Goal: Task Accomplishment & Management: Manage account settings

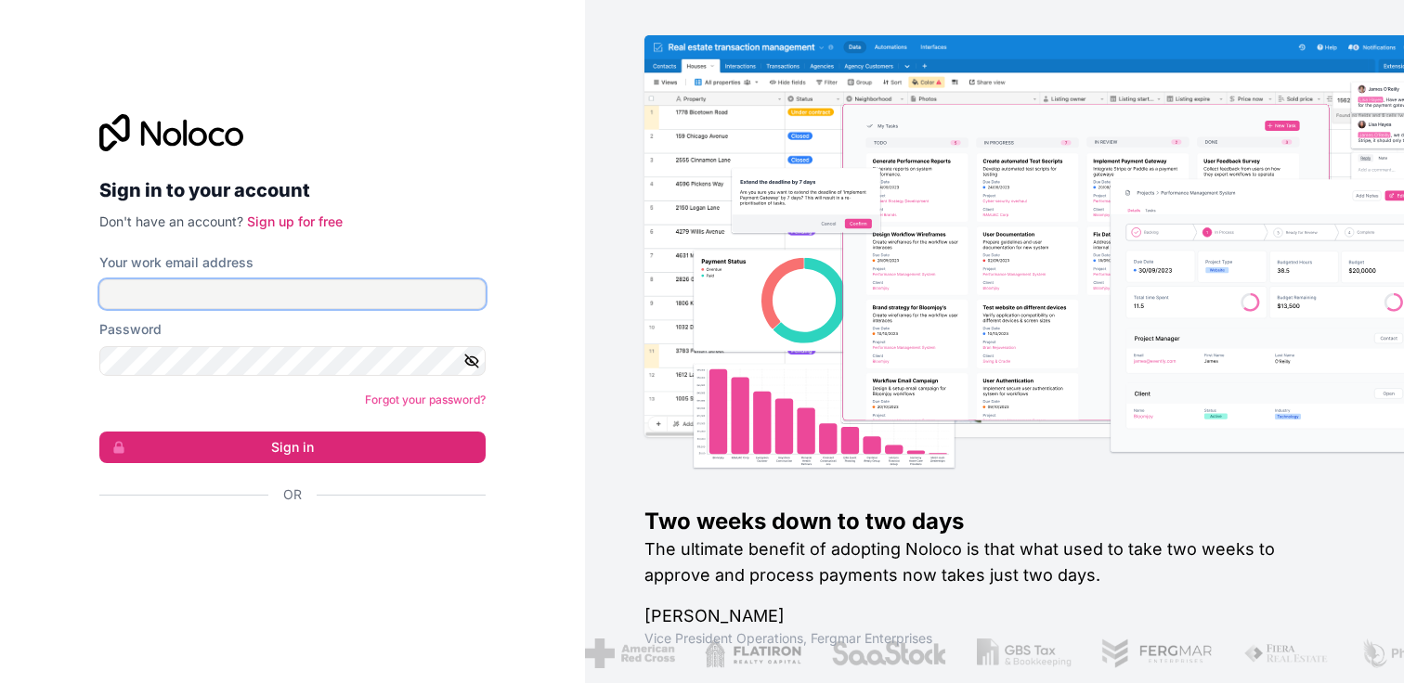
click at [215, 305] on input "Your work email address" at bounding box center [292, 294] width 386 height 30
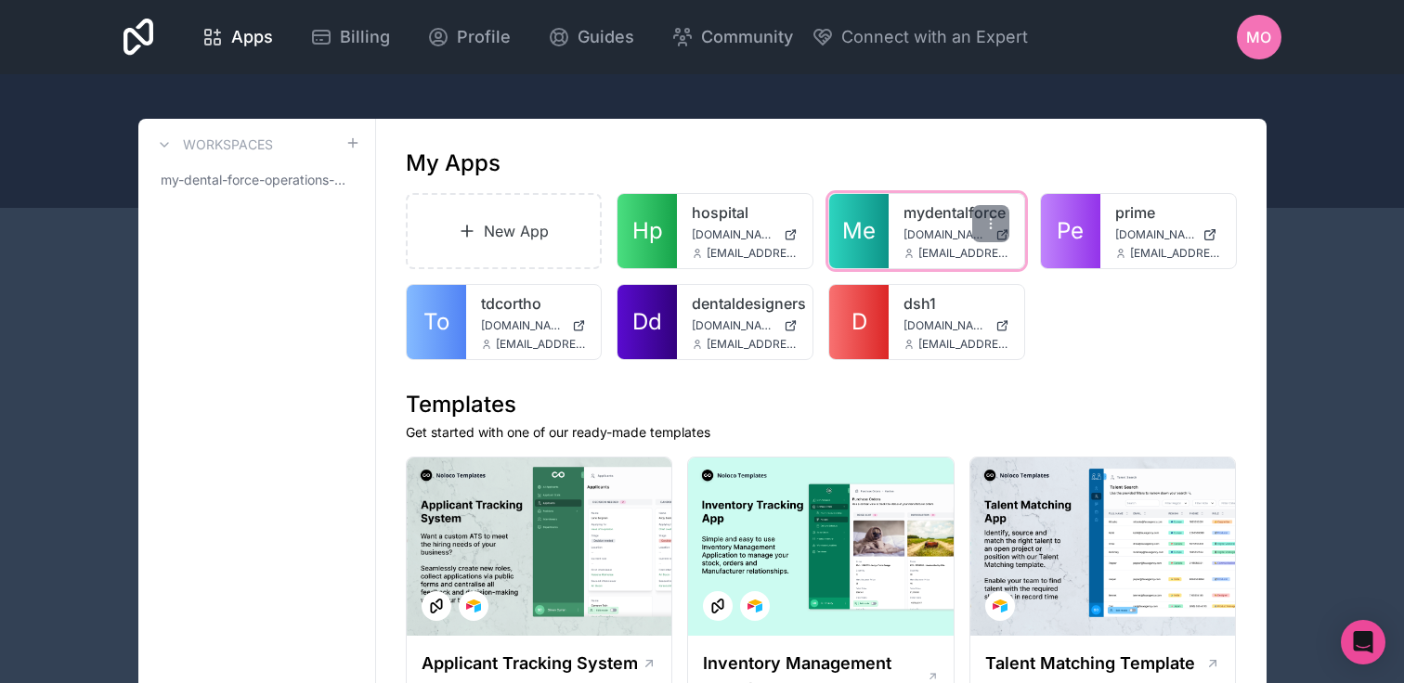
click at [903, 249] on div "mydentalforce [DOMAIN_NAME] [EMAIL_ADDRESS][DOMAIN_NAME]" at bounding box center [957, 231] width 136 height 74
click at [983, 209] on div at bounding box center [990, 223] width 37 height 37
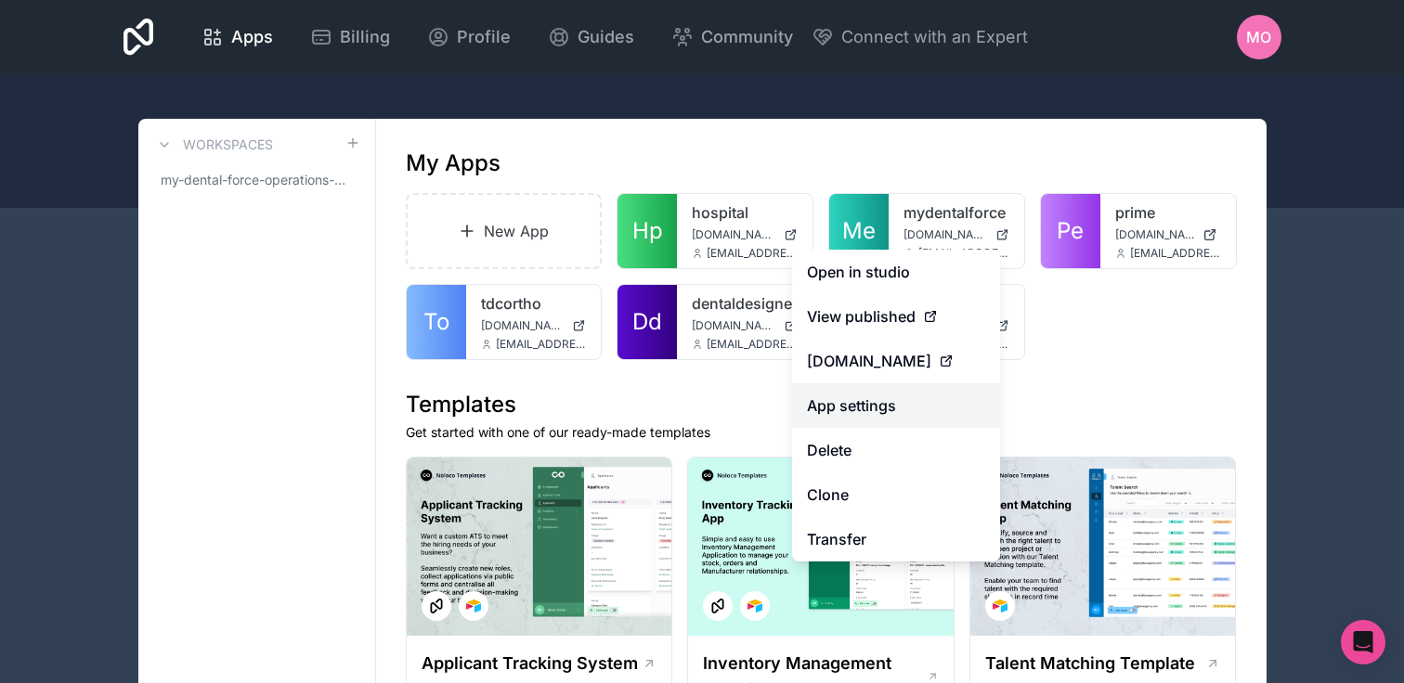
click at [849, 409] on link "App settings" at bounding box center [896, 405] width 208 height 45
